Goal: Information Seeking & Learning: Learn about a topic

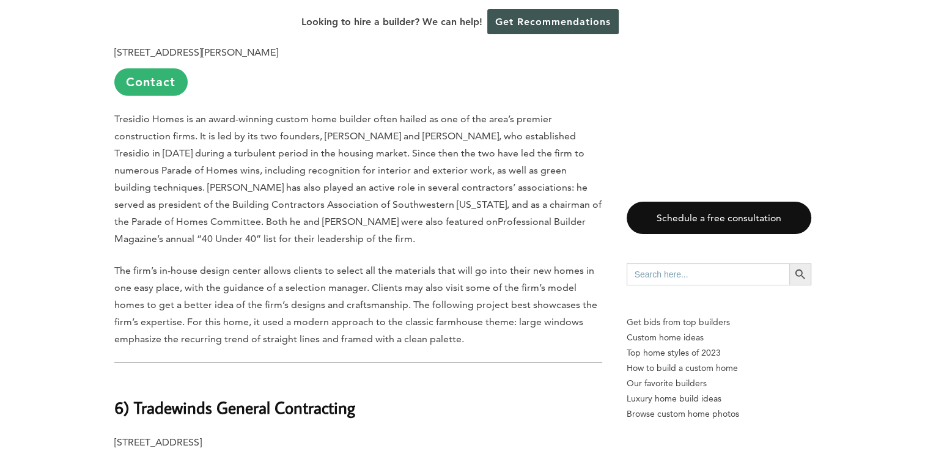
scroll to position [3930, 0]
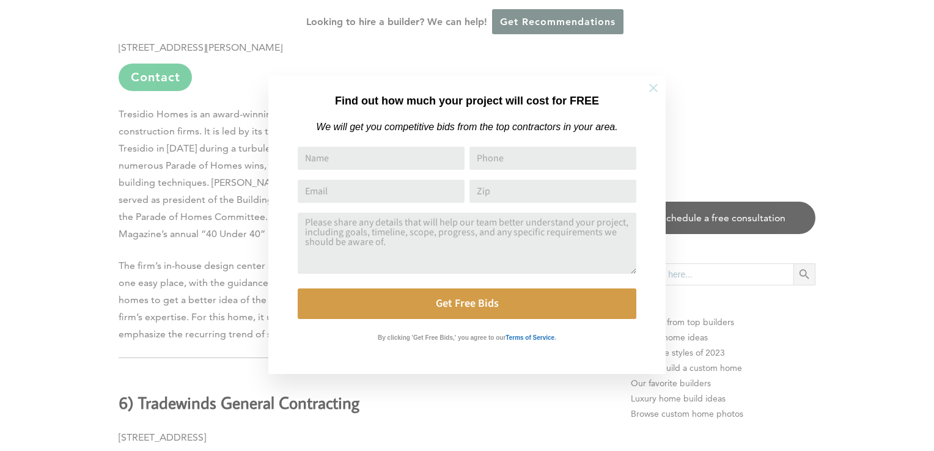
click at [656, 92] on icon at bounding box center [653, 88] width 9 height 9
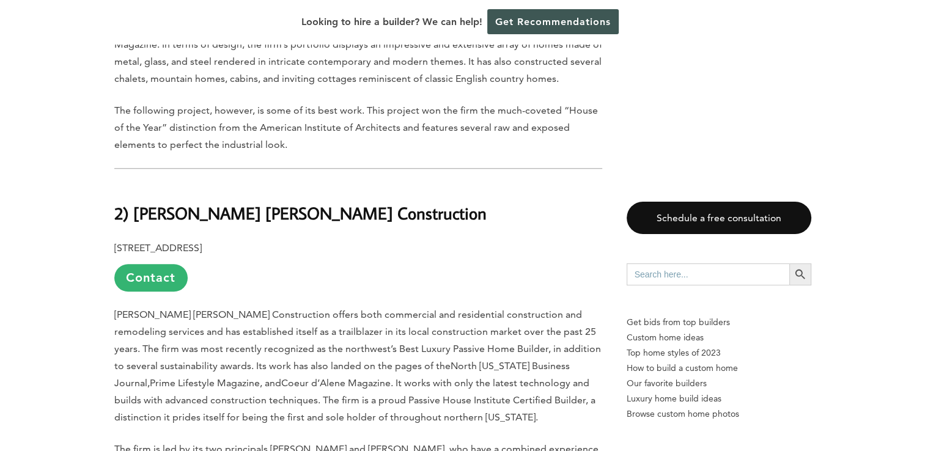
scroll to position [5645, 0]
click at [133, 201] on b "2) [PERSON_NAME] [PERSON_NAME] Construction" at bounding box center [300, 211] width 372 height 21
click at [131, 201] on b "2) [PERSON_NAME] [PERSON_NAME] Construction" at bounding box center [300, 211] width 372 height 21
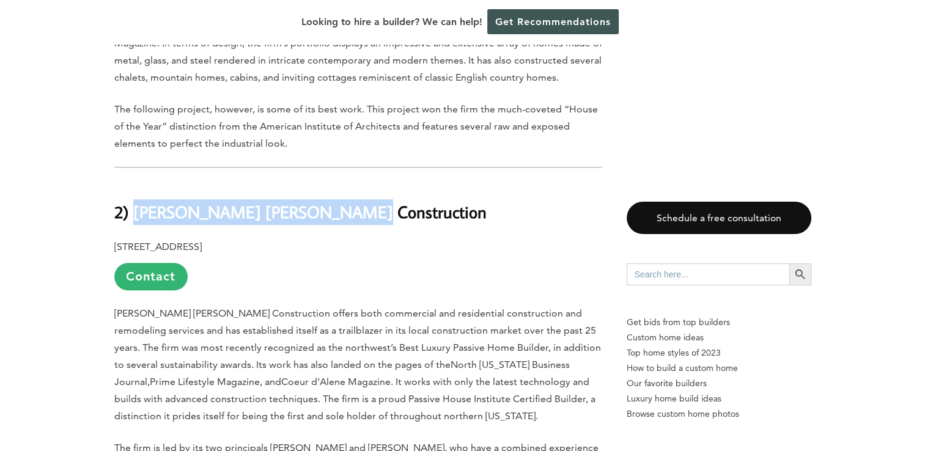
drag, startPoint x: 133, startPoint y: 178, endPoint x: 356, endPoint y: 179, distance: 223.1
click at [356, 182] on h2 "2) [PERSON_NAME] [PERSON_NAME] Construction" at bounding box center [358, 203] width 488 height 42
copy b "[PERSON_NAME] [PERSON_NAME] Construction"
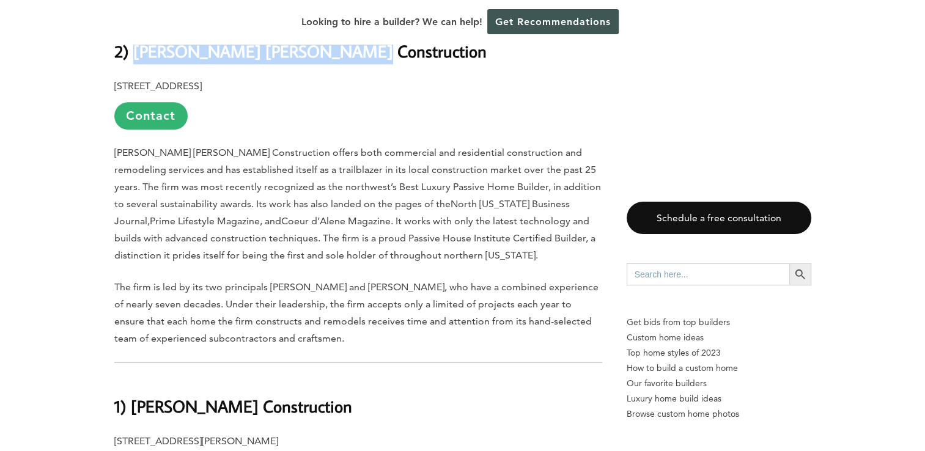
scroll to position [5986, 0]
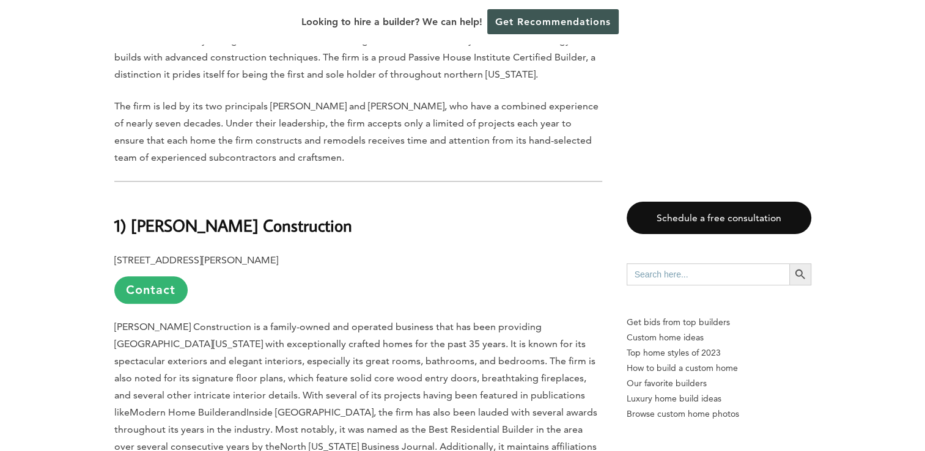
click at [415, 201] on h2 "1) [PERSON_NAME] Construction" at bounding box center [358, 217] width 488 height 42
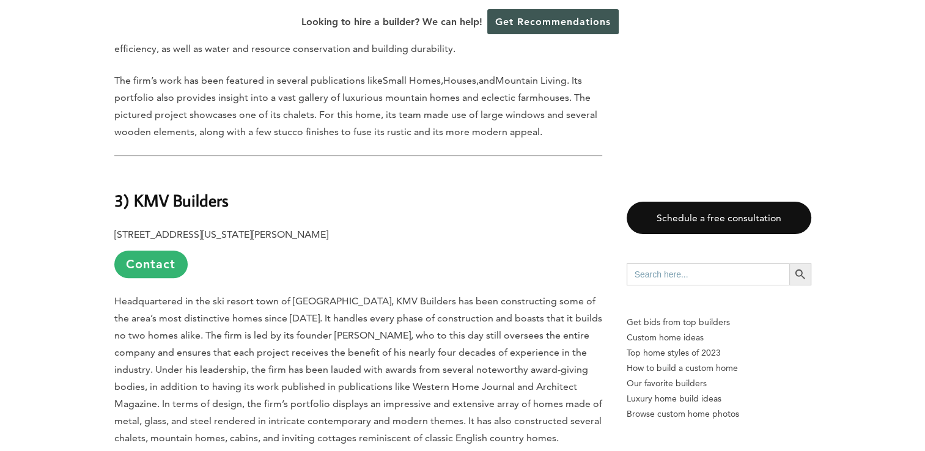
scroll to position [5310, 0]
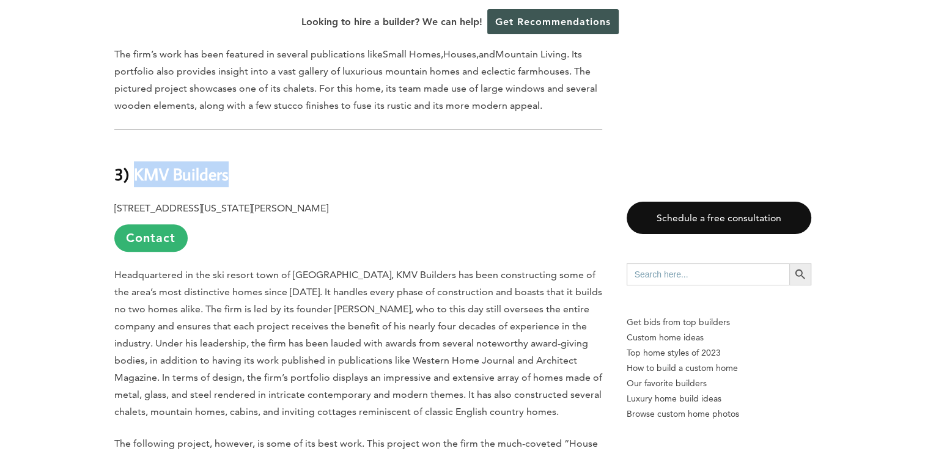
drag, startPoint x: 133, startPoint y: 143, endPoint x: 225, endPoint y: 145, distance: 92.3
click at [225, 163] on b "3) KMV Builders" at bounding box center [171, 173] width 114 height 21
copy b "KMV Builders"
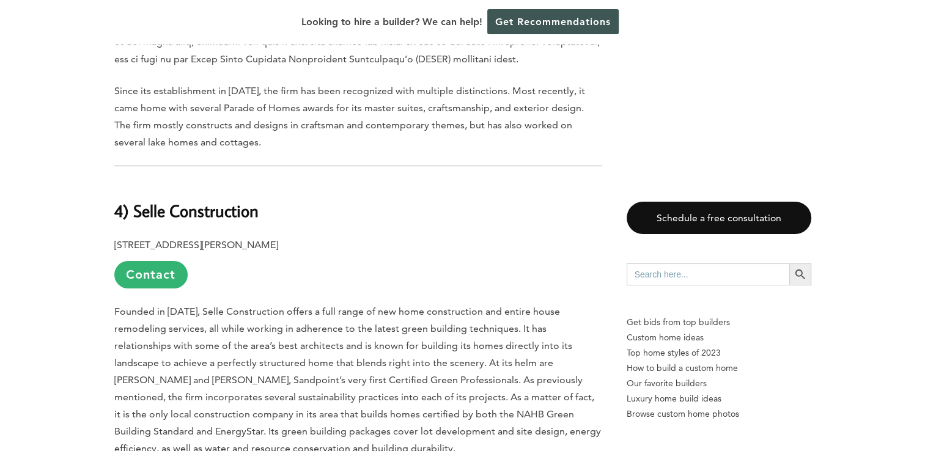
scroll to position [4877, 0]
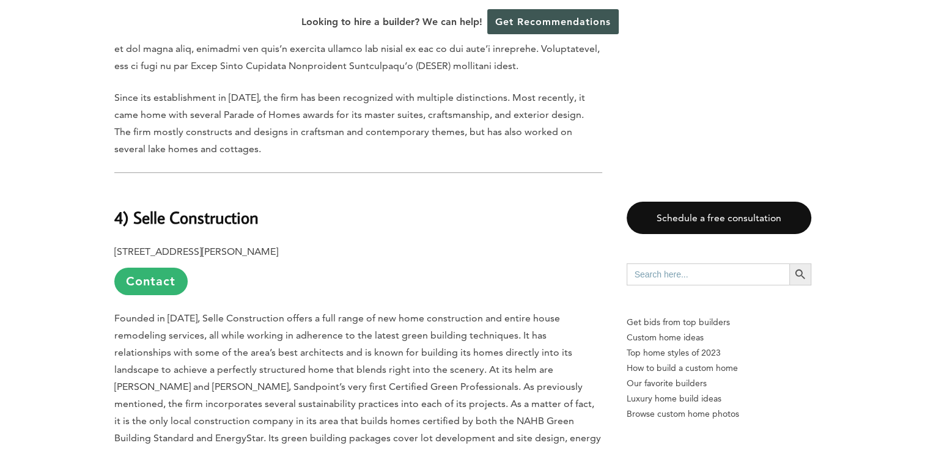
click at [138, 207] on b "4) Selle Construction" at bounding box center [186, 217] width 144 height 21
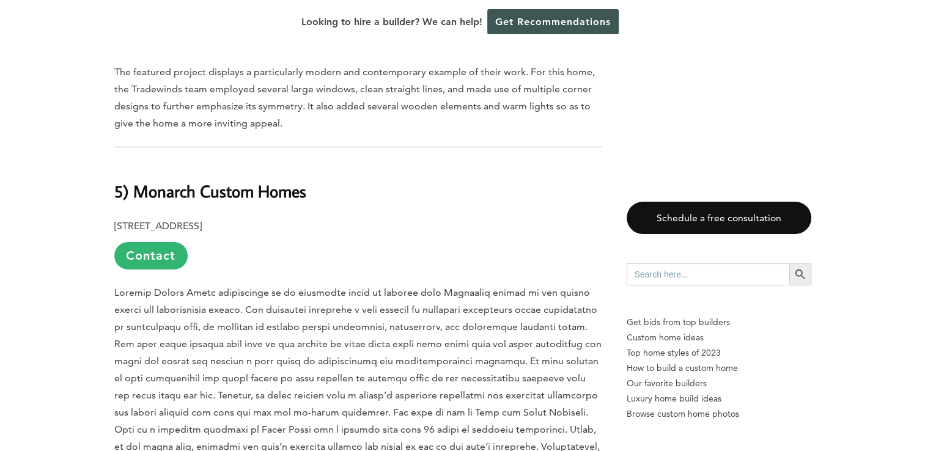
scroll to position [4458, 0]
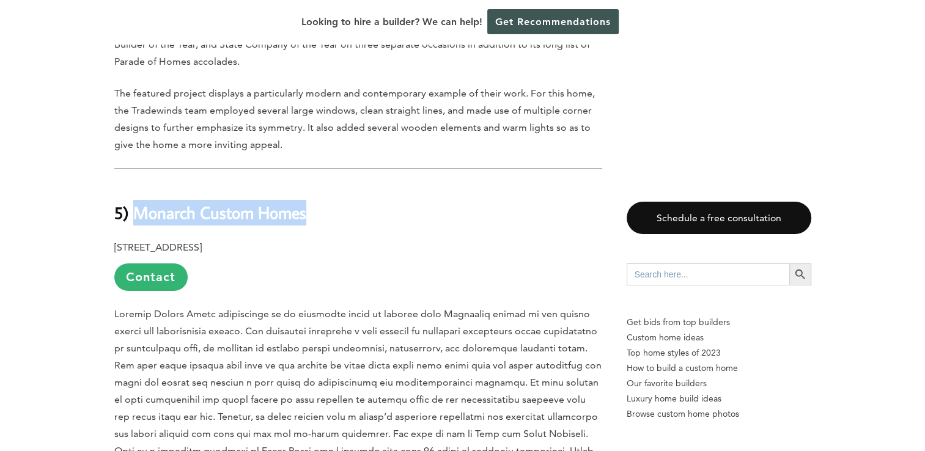
drag, startPoint x: 133, startPoint y: 180, endPoint x: 315, endPoint y: 180, distance: 182.2
click at [315, 183] on h2 "5) Monarch Custom Homes" at bounding box center [358, 204] width 488 height 42
copy b "Monarch Custom Homes"
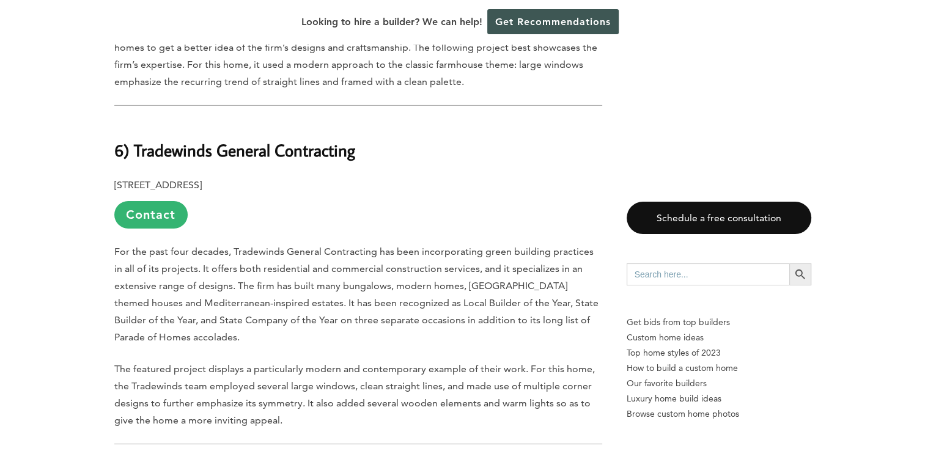
scroll to position [4170, 0]
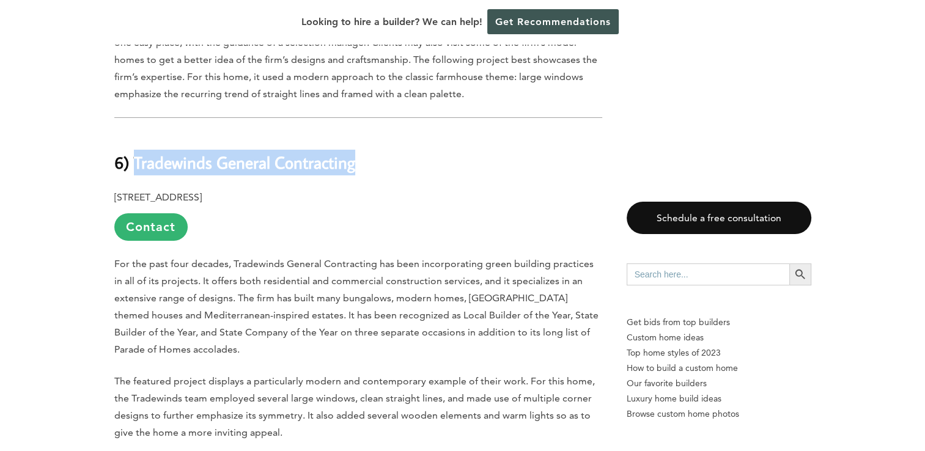
drag, startPoint x: 134, startPoint y: 128, endPoint x: 381, endPoint y: 128, distance: 246.4
click at [385, 133] on h2 "6) Tradewinds General Contracting" at bounding box center [358, 154] width 488 height 42
copy b "Tradewinds General Contracting"
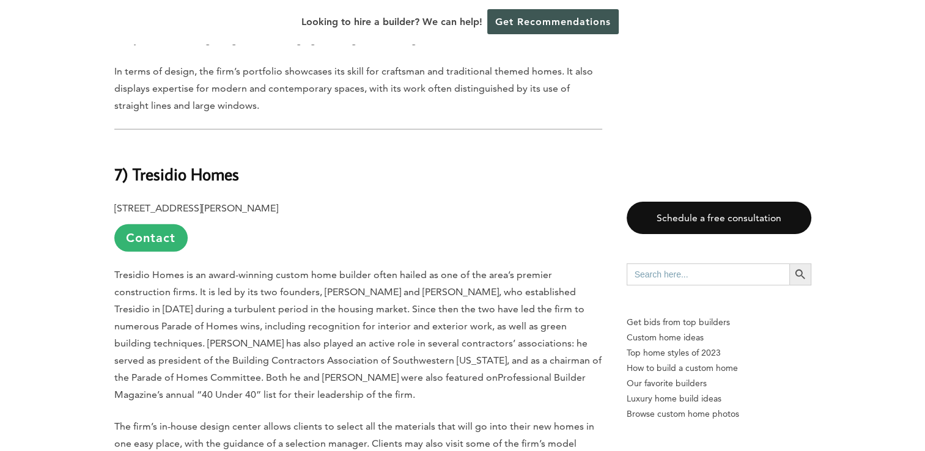
click at [412, 200] on p "[STREET_ADDRESS][PERSON_NAME] Contact" at bounding box center [358, 226] width 488 height 52
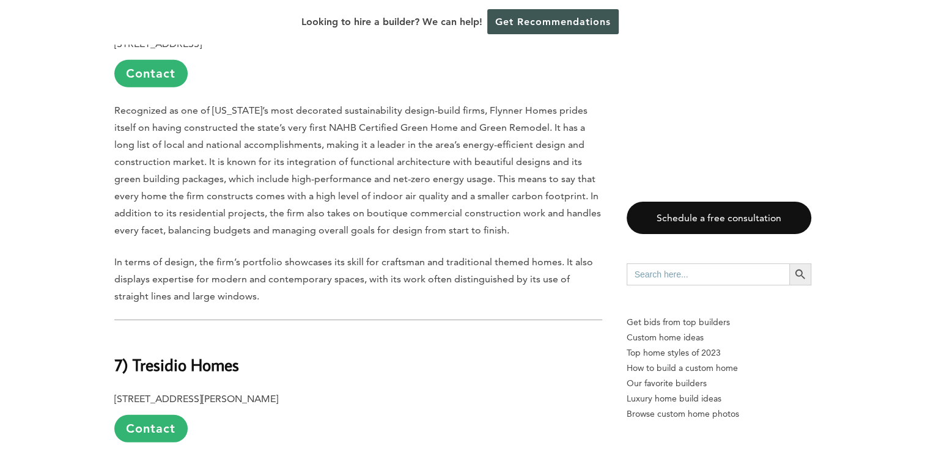
scroll to position [3395, 0]
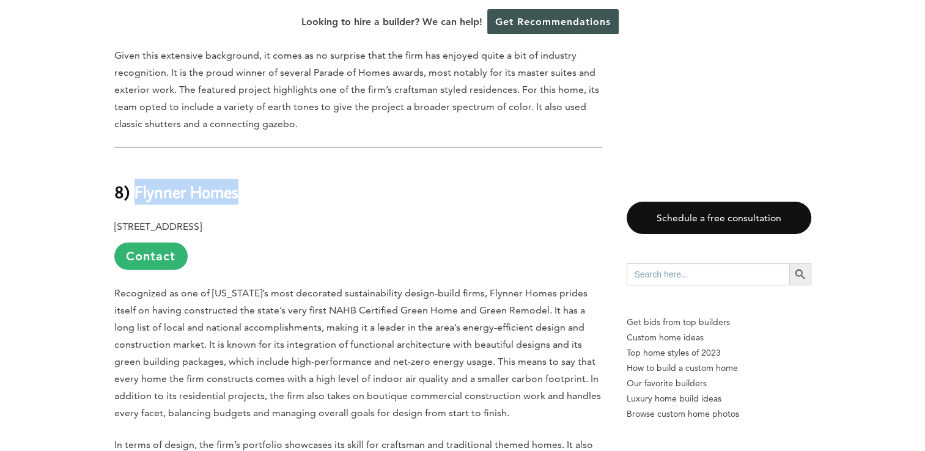
drag, startPoint x: 136, startPoint y: 160, endPoint x: 236, endPoint y: 156, distance: 100.4
click at [236, 181] on b "8) Flynner Homes" at bounding box center [176, 191] width 124 height 21
copy b "Flynner Homes"
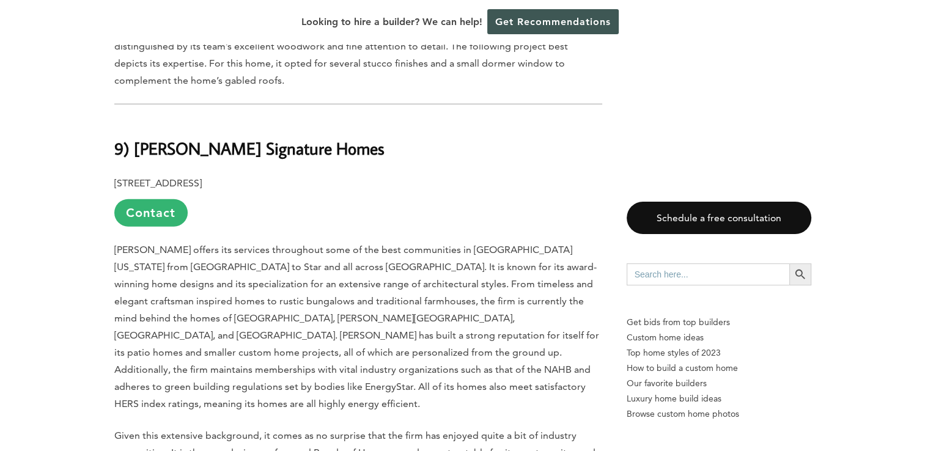
click at [363, 175] on p "[STREET_ADDRESS] Contact" at bounding box center [358, 201] width 488 height 52
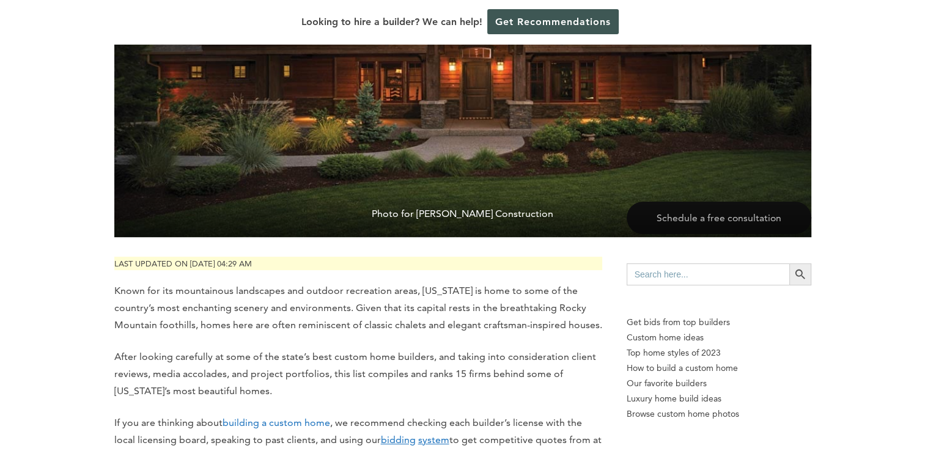
scroll to position [368, 0]
